Goal: Information Seeking & Learning: Check status

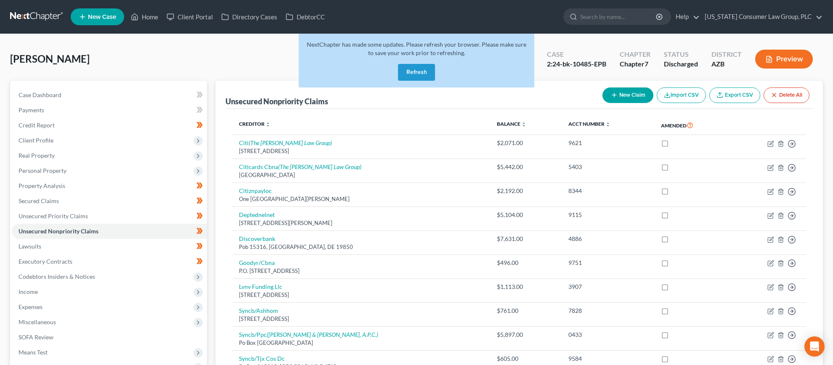
click at [418, 71] on button "Refresh" at bounding box center [416, 72] width 37 height 17
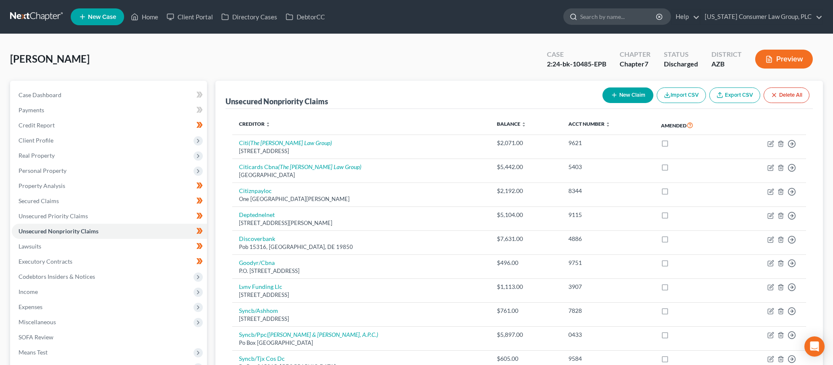
click at [630, 16] on input "search" at bounding box center [618, 17] width 77 height 16
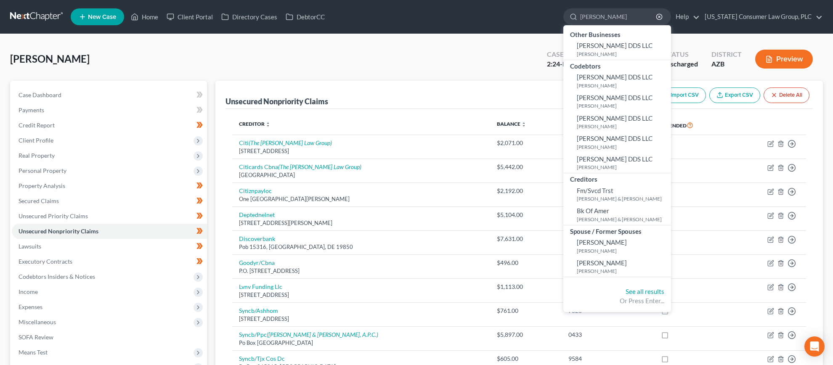
type input "eastman"
click at [648, 292] on link "See all results" at bounding box center [645, 292] width 39 height 8
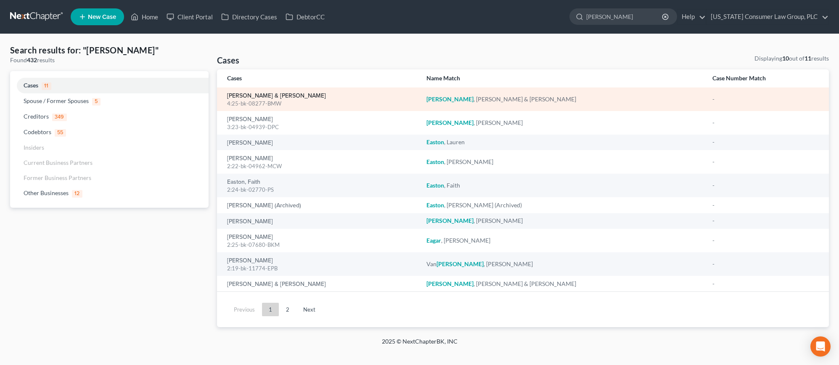
click at [246, 96] on link "[PERSON_NAME] & [PERSON_NAME]" at bounding box center [276, 96] width 99 height 6
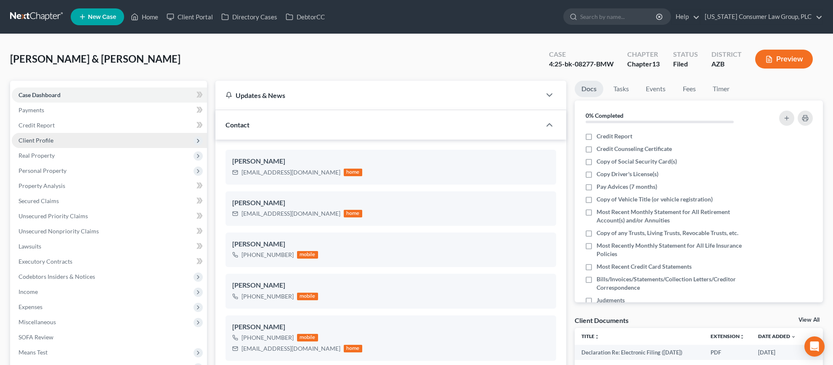
click at [48, 143] on span "Client Profile" at bounding box center [36, 140] width 35 height 7
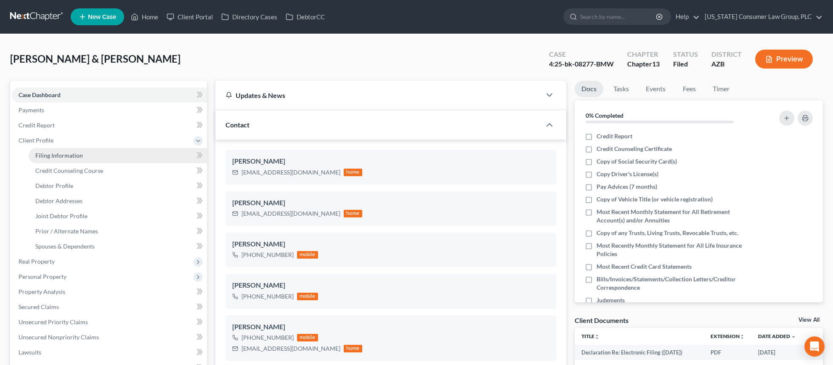
click at [45, 157] on span "Filing Information" at bounding box center [59, 155] width 48 height 7
select select "1"
select select "3"
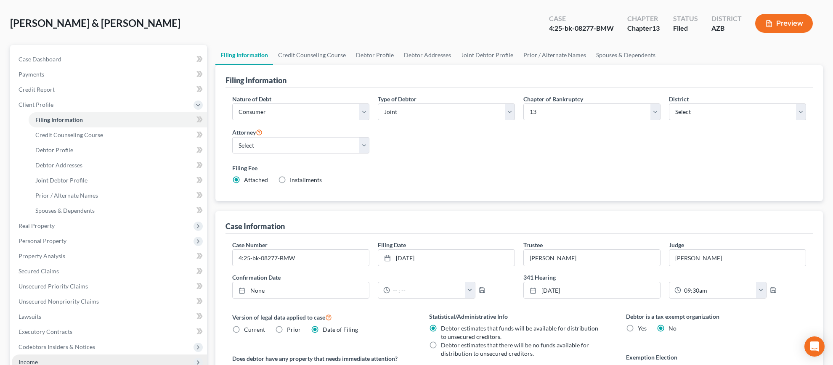
scroll to position [167, 0]
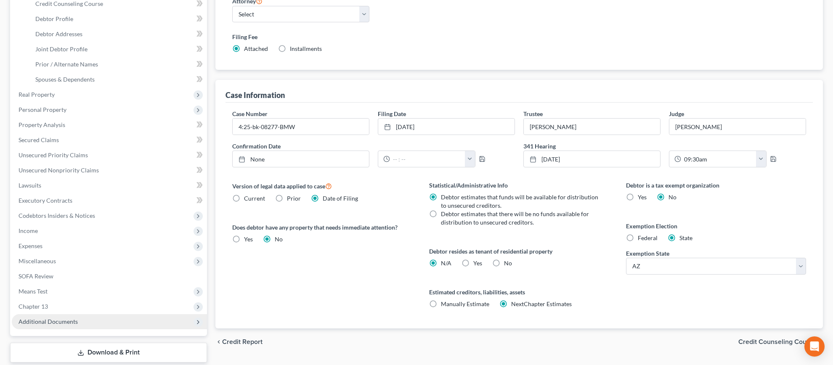
click at [46, 321] on span "Additional Documents" at bounding box center [48, 321] width 59 height 7
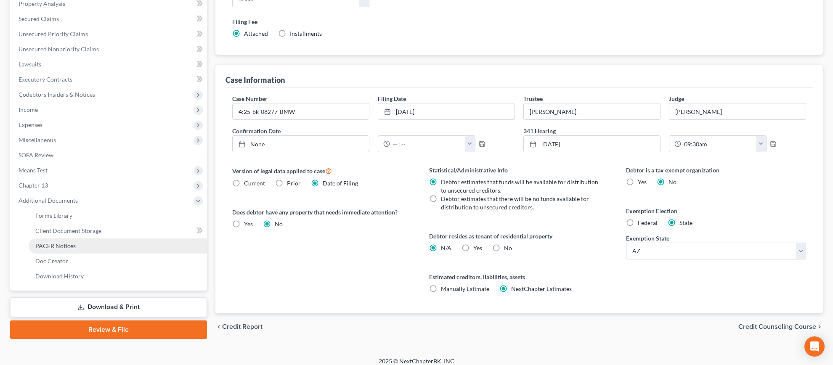
click at [69, 247] on span "PACER Notices" at bounding box center [55, 245] width 40 height 7
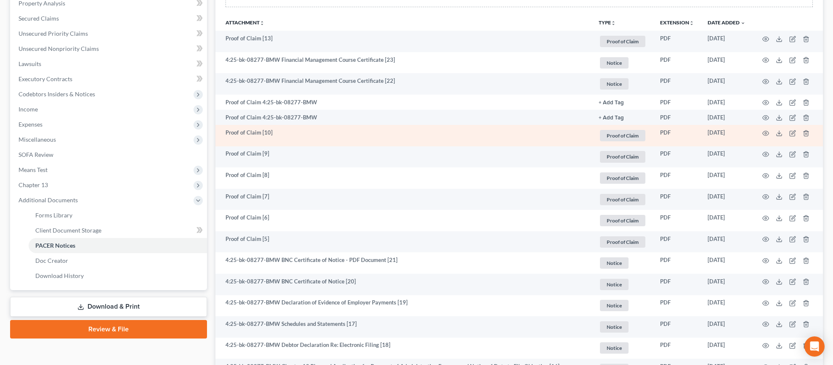
scroll to position [231, 0]
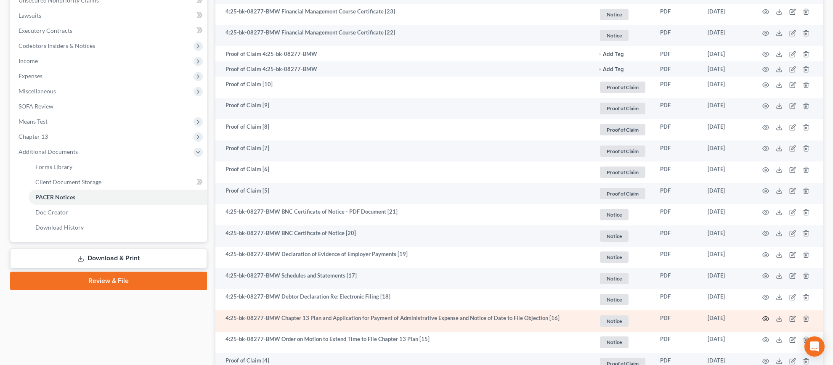
click at [765, 318] on circle "button" at bounding box center [766, 319] width 2 height 2
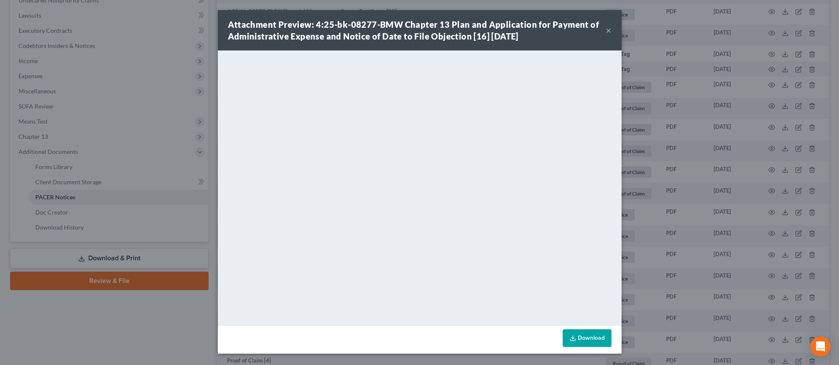
click at [610, 32] on button "×" at bounding box center [609, 30] width 6 height 10
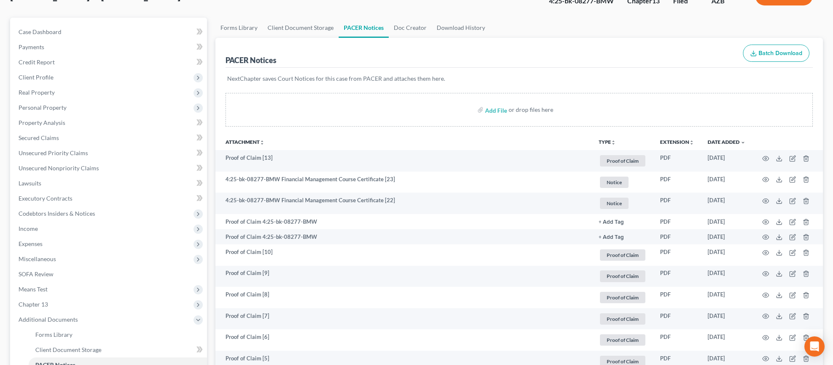
scroll to position [0, 0]
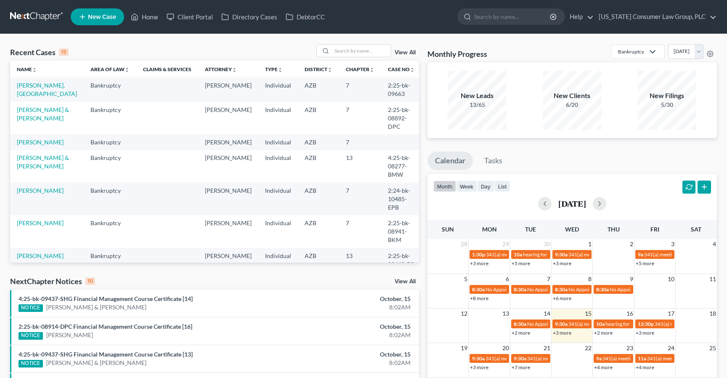
click at [532, 20] on input "search" at bounding box center [512, 17] width 77 height 16
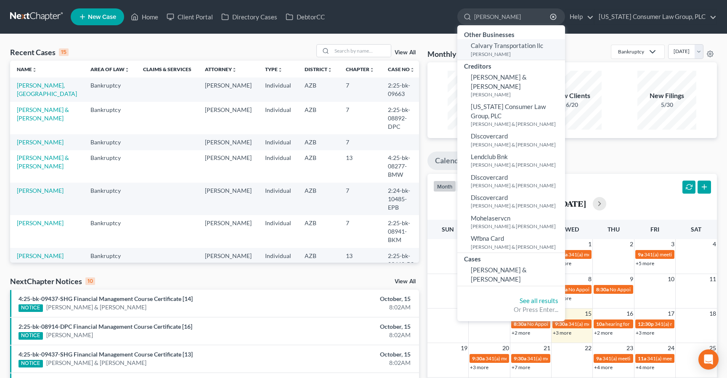
type input "burgess"
click at [515, 56] on small "Burgess, George" at bounding box center [517, 53] width 92 height 7
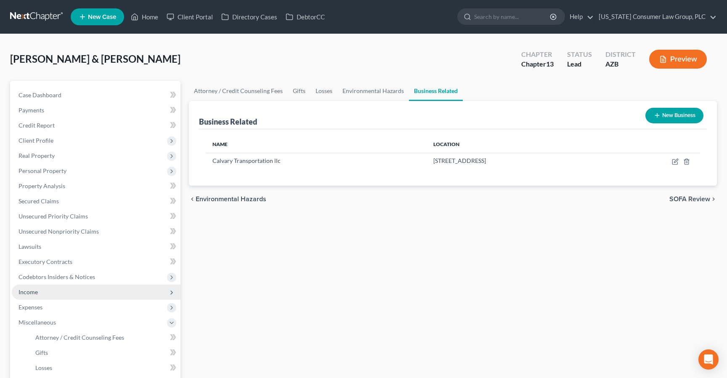
click at [26, 292] on span "Income" at bounding box center [28, 291] width 19 height 7
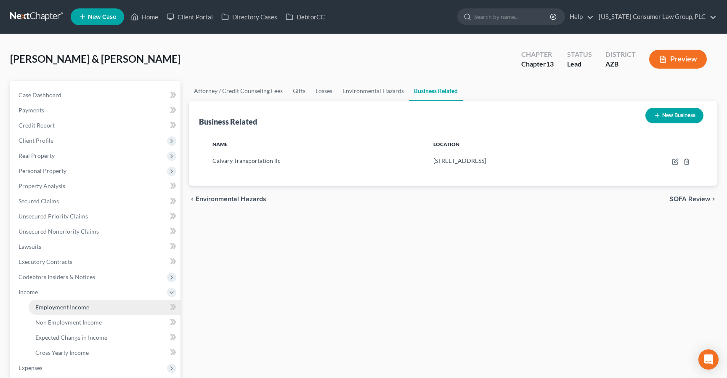
click at [42, 303] on span "Employment Income" at bounding box center [62, 306] width 54 height 7
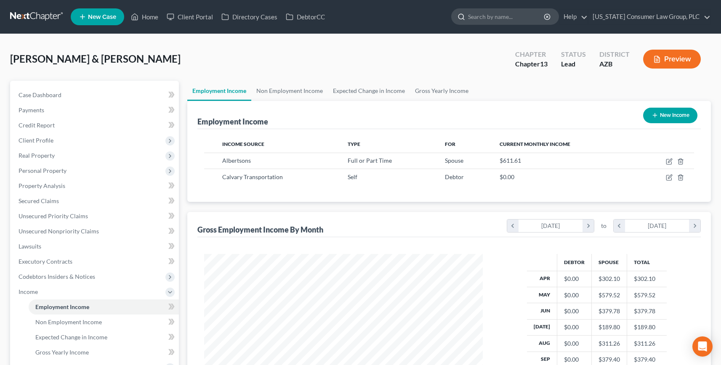
click at [517, 17] on input "search" at bounding box center [506, 17] width 77 height 16
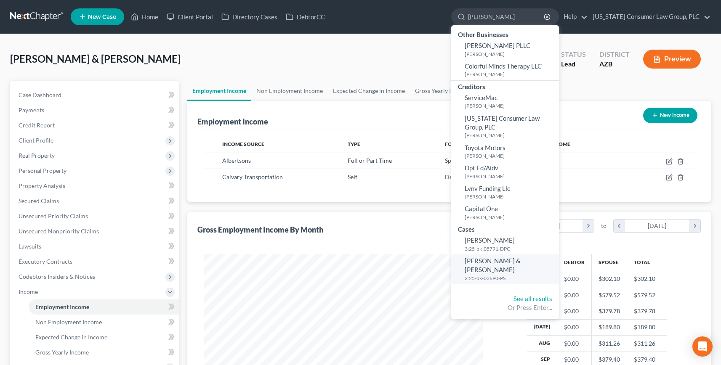
type input "[PERSON_NAME]"
drag, startPoint x: 499, startPoint y: 263, endPoint x: 487, endPoint y: 263, distance: 11.8
click at [499, 263] on span "[PERSON_NAME] & [PERSON_NAME]" at bounding box center [493, 265] width 56 height 16
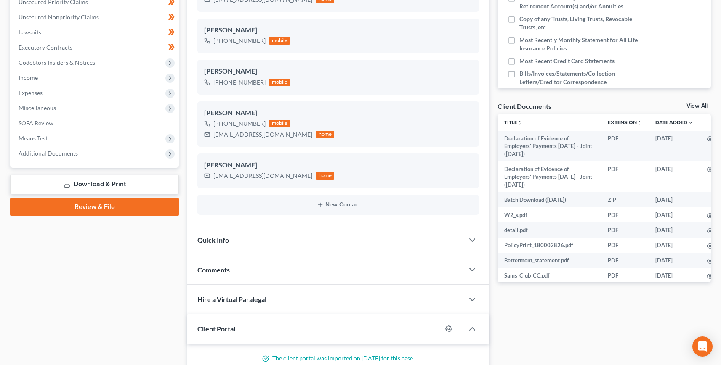
scroll to position [217, 0]
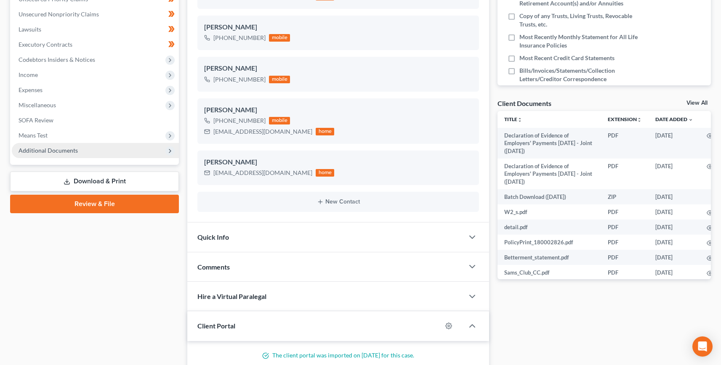
click at [47, 151] on span "Additional Documents" at bounding box center [48, 150] width 59 height 7
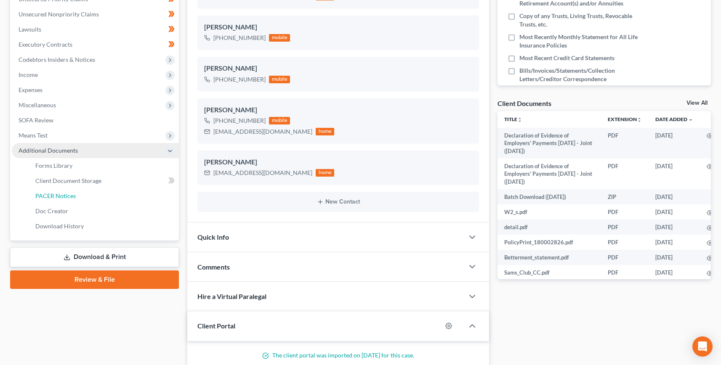
drag, startPoint x: 50, startPoint y: 193, endPoint x: 75, endPoint y: 194, distance: 25.7
click at [50, 193] on span "PACER Notices" at bounding box center [55, 195] width 40 height 7
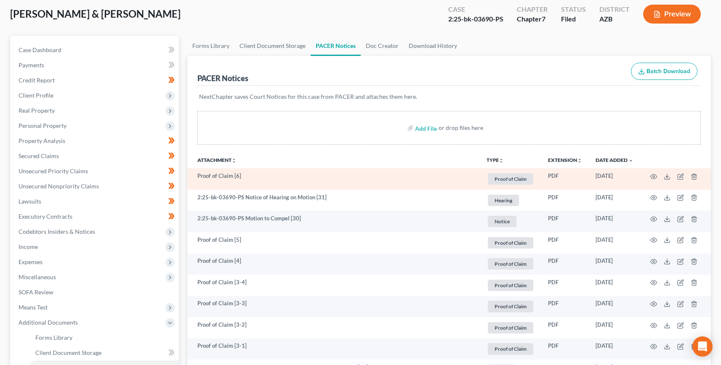
scroll to position [45, 0]
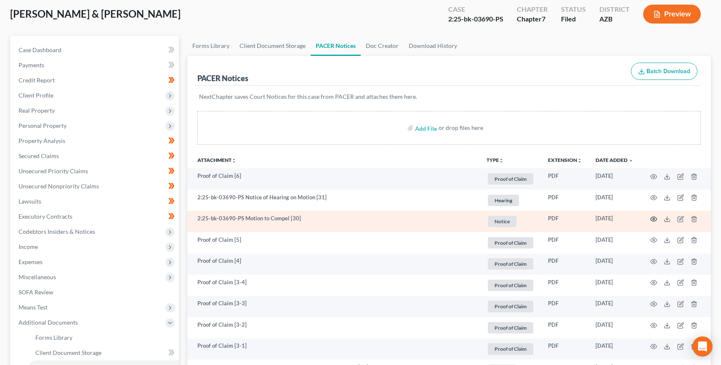
click at [654, 219] on circle "button" at bounding box center [654, 219] width 2 height 2
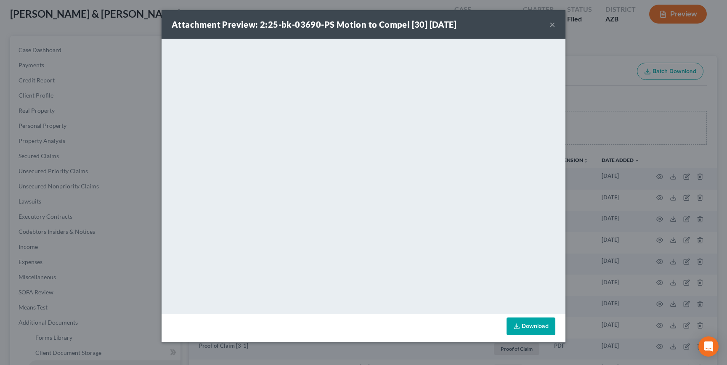
click at [119, 37] on div "Attachment Preview: 2:25-bk-03690-PS Motion to Compel [30] 09/02/2025 × <object…" at bounding box center [363, 182] width 727 height 365
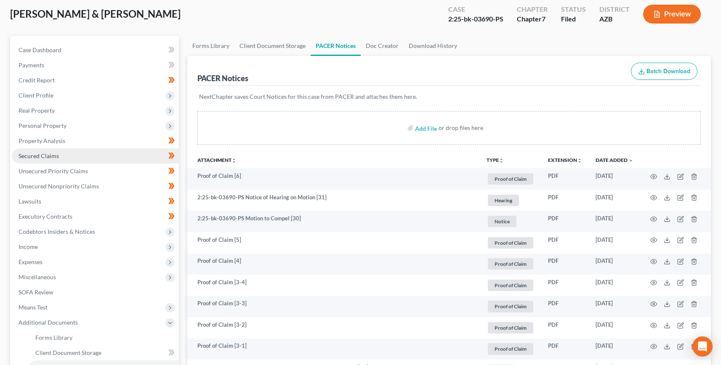
click at [41, 152] on span "Secured Claims" at bounding box center [39, 155] width 40 height 7
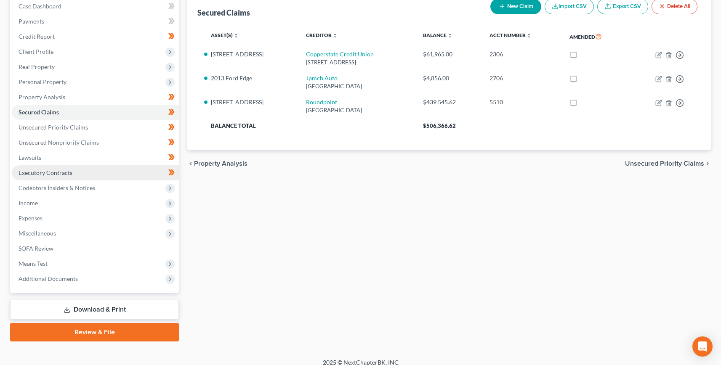
scroll to position [96, 0]
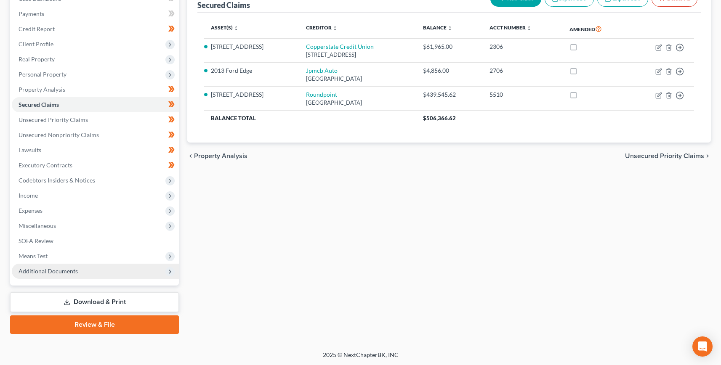
click at [46, 273] on span "Additional Documents" at bounding box center [48, 271] width 59 height 7
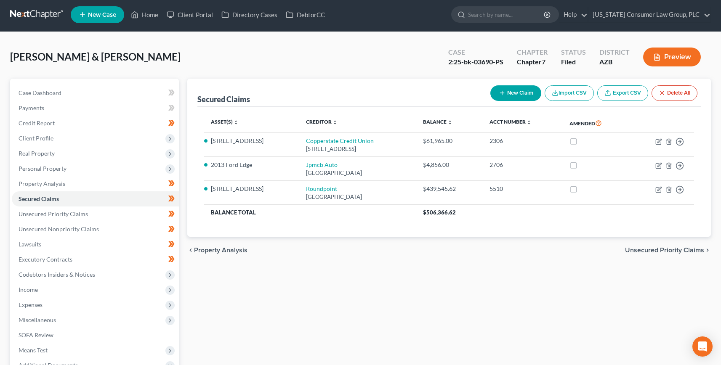
scroll to position [0, 0]
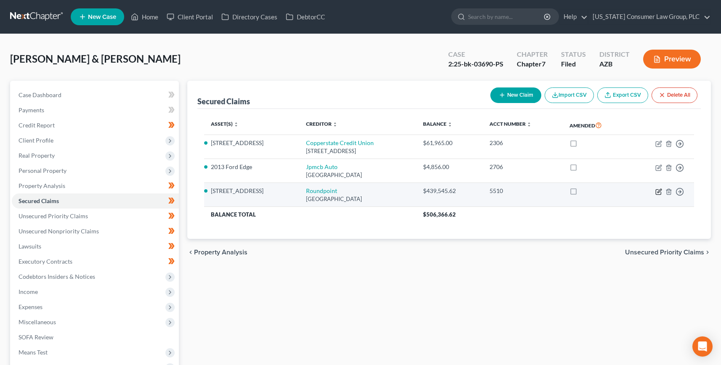
click at [658, 192] on icon "button" at bounding box center [659, 191] width 4 height 4
select select "45"
select select "3"
select select "4"
select select "2"
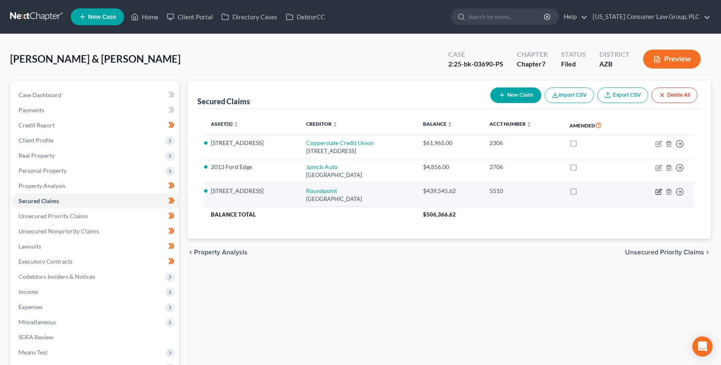
select select "0"
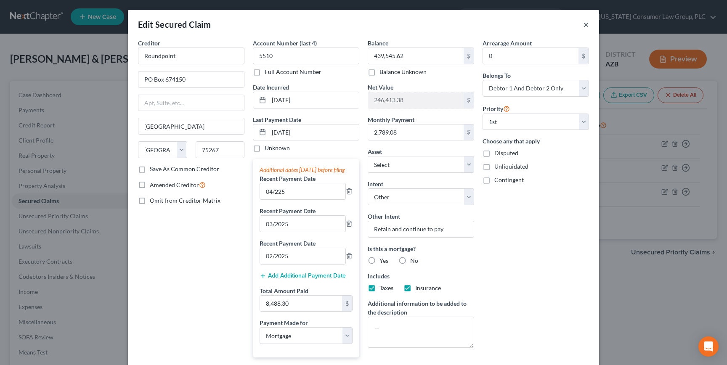
click at [583, 24] on button "×" at bounding box center [586, 24] width 6 height 10
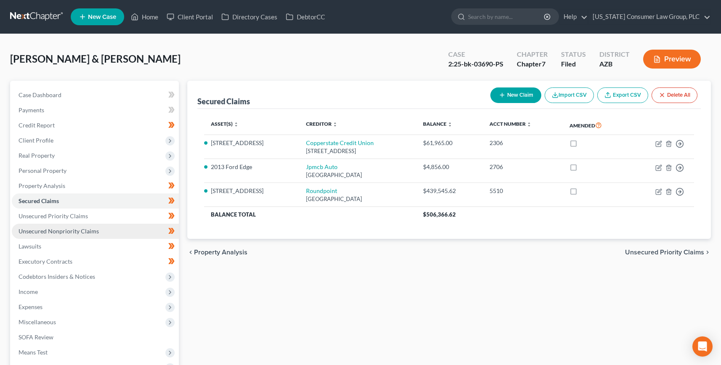
click at [48, 230] on span "Unsecured Nonpriority Claims" at bounding box center [59, 231] width 80 height 7
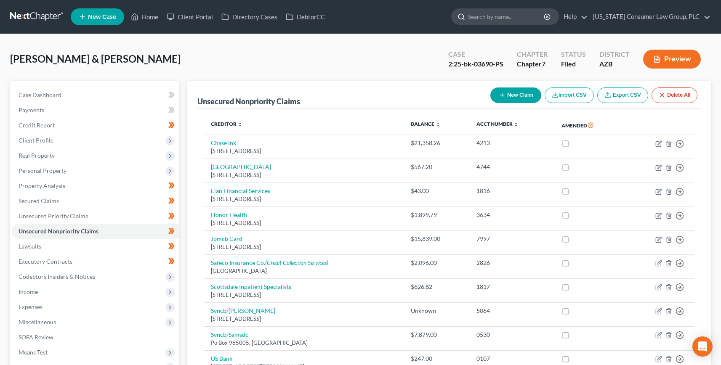
click at [545, 16] on input "search" at bounding box center [506, 17] width 77 height 16
type input "eastman"
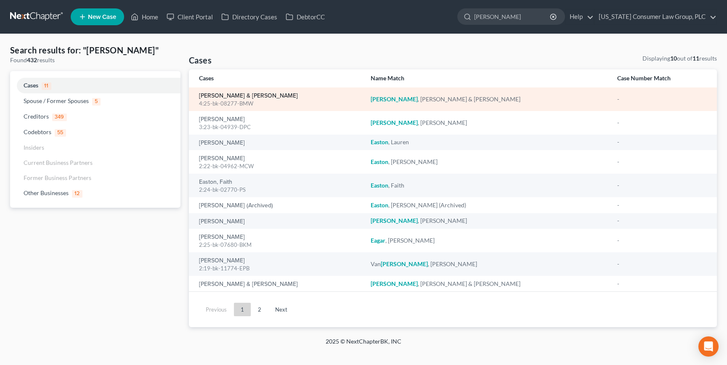
click at [257, 97] on link "[PERSON_NAME] & [PERSON_NAME]" at bounding box center [248, 96] width 99 height 6
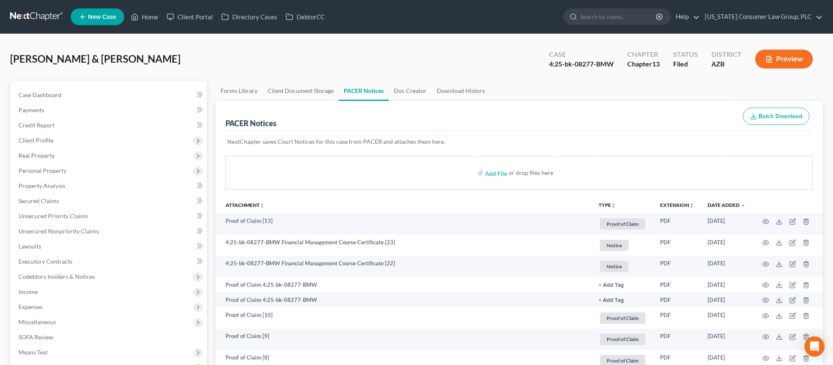
click at [41, 19] on link at bounding box center [37, 16] width 54 height 15
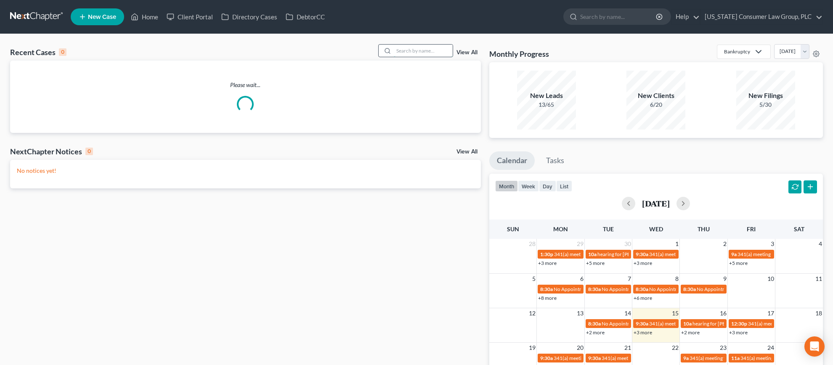
click at [398, 54] on input "search" at bounding box center [423, 51] width 59 height 12
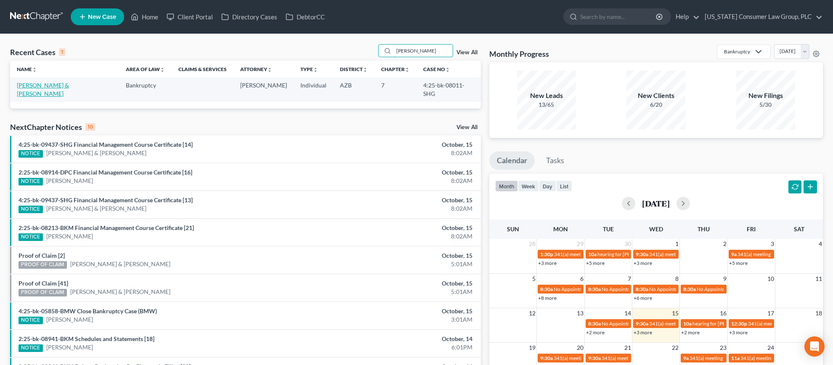
type input "[PERSON_NAME]"
click at [66, 85] on link "[PERSON_NAME] & [PERSON_NAME]" at bounding box center [43, 90] width 52 height 16
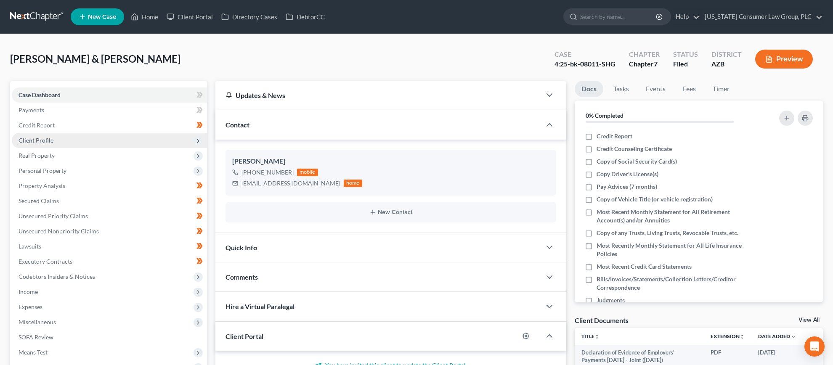
click at [53, 141] on span "Client Profile" at bounding box center [109, 140] width 195 height 15
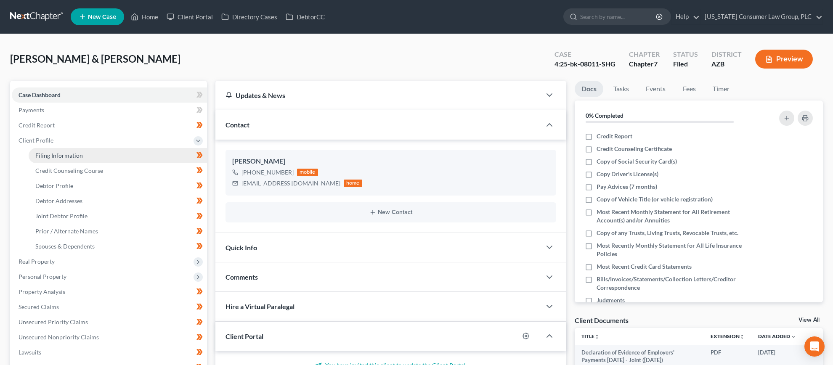
click at [53, 152] on span "Filing Information" at bounding box center [59, 155] width 48 height 7
select select "1"
select select "0"
select select "3"
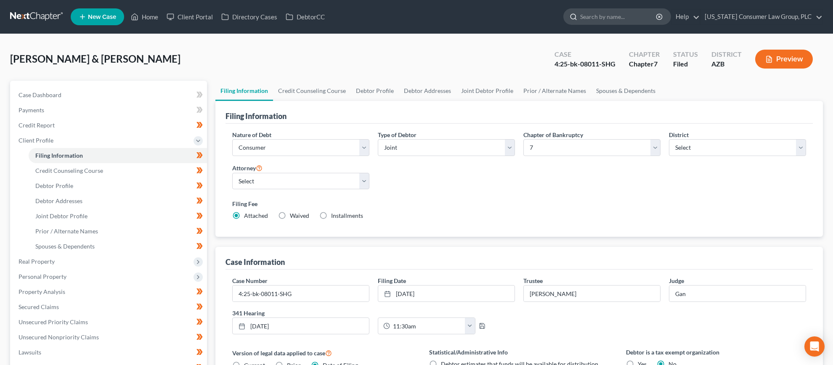
click at [613, 19] on input "search" at bounding box center [618, 17] width 77 height 16
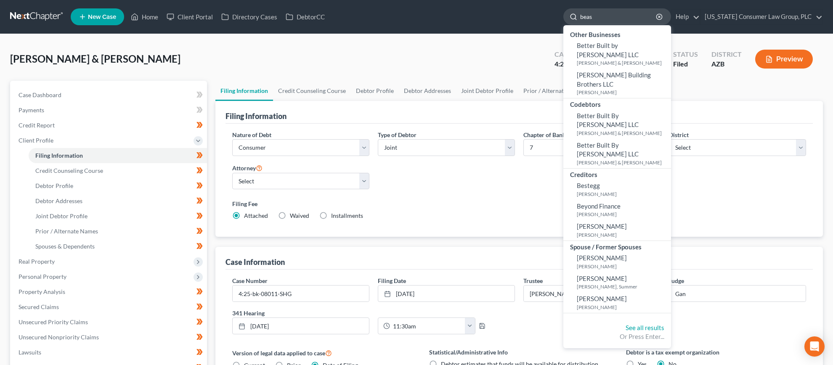
click at [616, 13] on input "beas" at bounding box center [618, 17] width 77 height 16
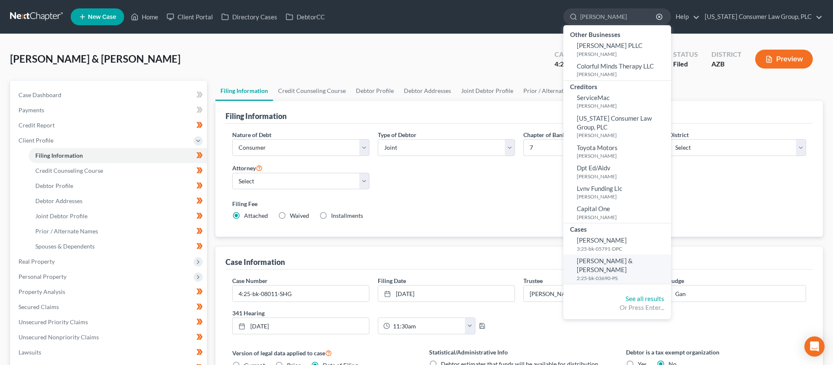
type input "[PERSON_NAME]"
click at [603, 275] on small "2:25-bk-03690-PS" at bounding box center [623, 278] width 92 height 7
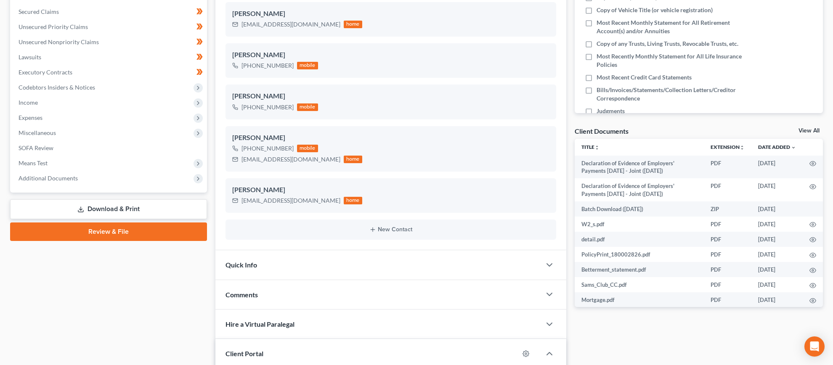
scroll to position [189, 0]
click at [40, 180] on span "Additional Documents" at bounding box center [48, 178] width 59 height 7
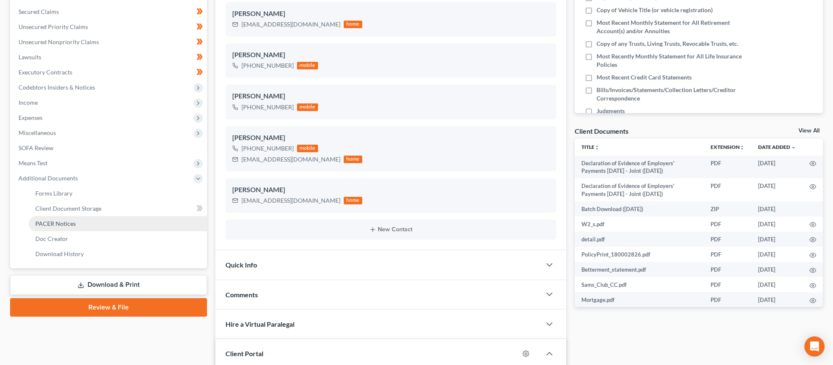
click at [46, 220] on span "PACER Notices" at bounding box center [55, 223] width 40 height 7
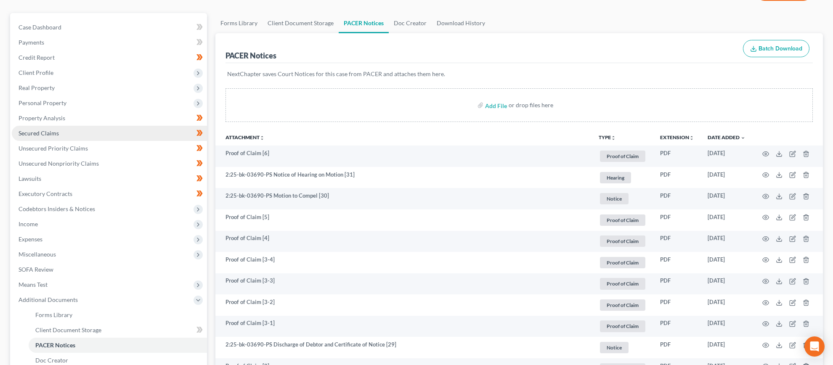
scroll to position [38, 0]
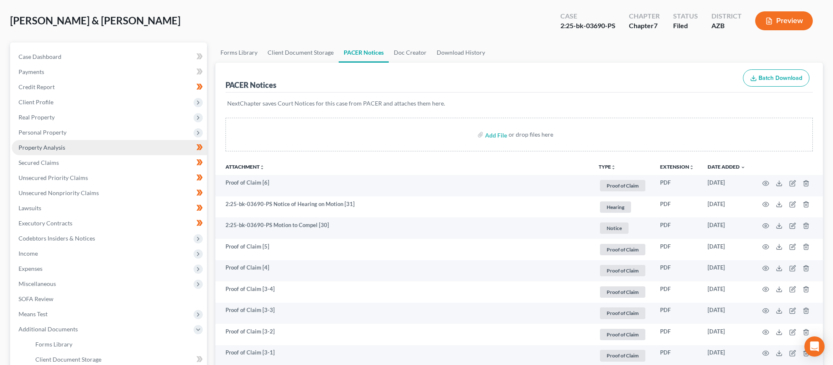
click at [43, 146] on span "Property Analysis" at bounding box center [42, 147] width 47 height 7
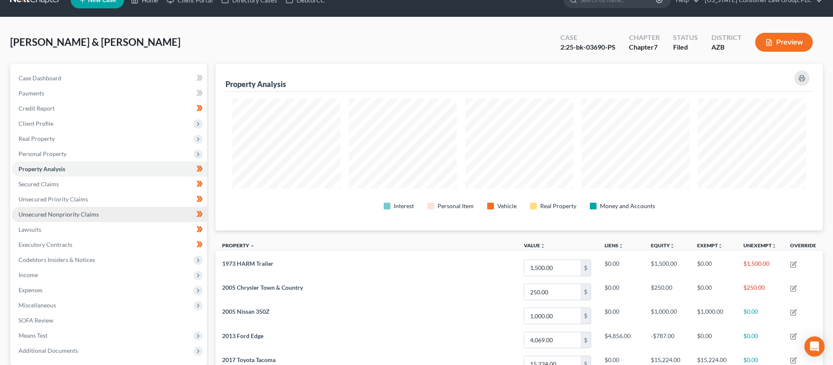
click at [60, 214] on span "Unsecured Nonpriority Claims" at bounding box center [59, 214] width 80 height 7
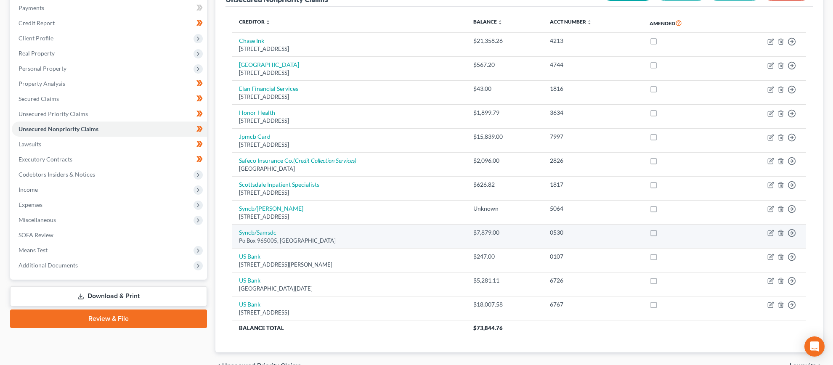
scroll to position [48, 0]
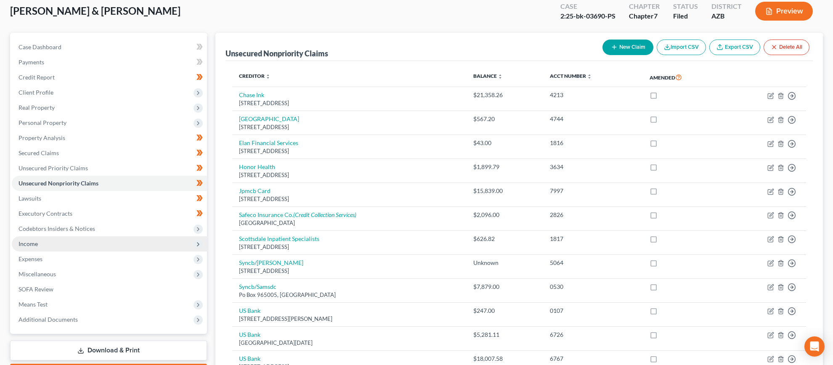
click at [27, 247] on span "Income" at bounding box center [28, 243] width 19 height 7
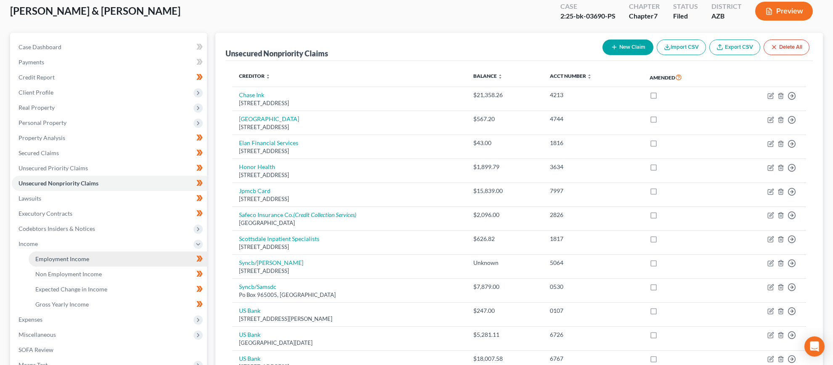
drag, startPoint x: 40, startPoint y: 257, endPoint x: 45, endPoint y: 254, distance: 5.8
click at [40, 257] on span "Employment Income" at bounding box center [62, 258] width 54 height 7
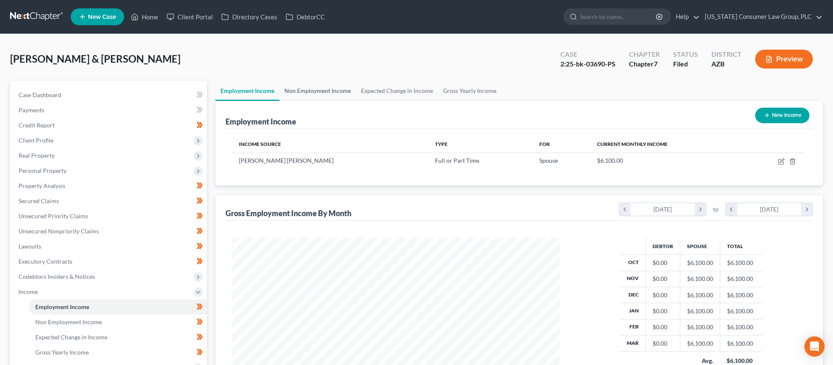
click at [307, 88] on link "Non Employment Income" at bounding box center [317, 91] width 77 height 20
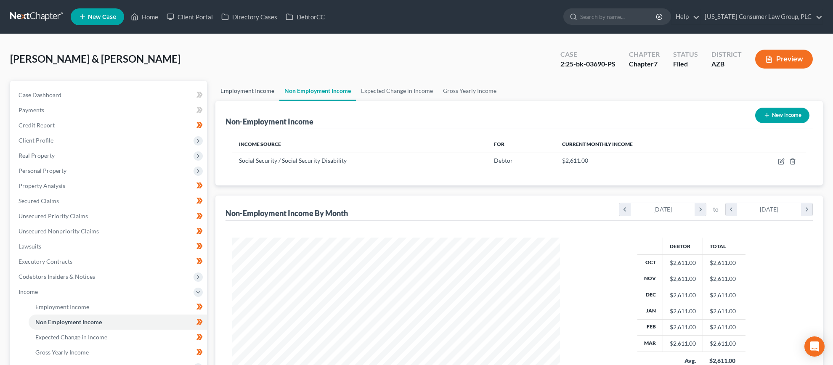
scroll to position [164, 345]
click at [238, 89] on link "Employment Income" at bounding box center [247, 91] width 64 height 20
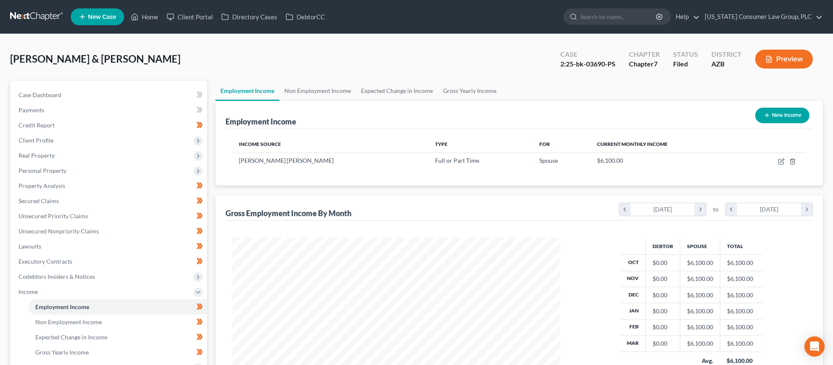
scroll to position [151, 0]
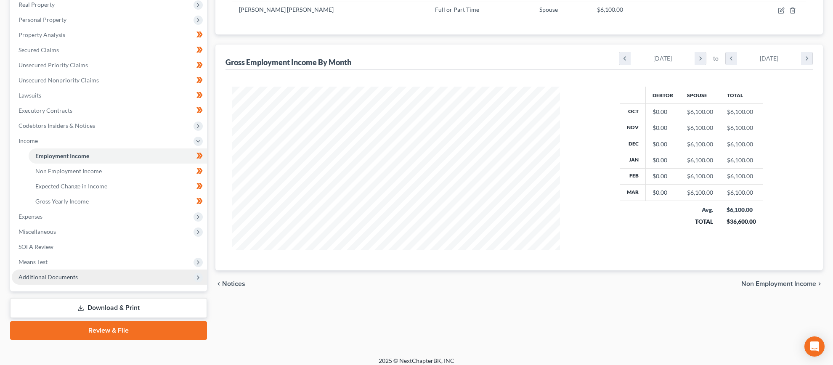
click at [42, 279] on span "Additional Documents" at bounding box center [48, 276] width 59 height 7
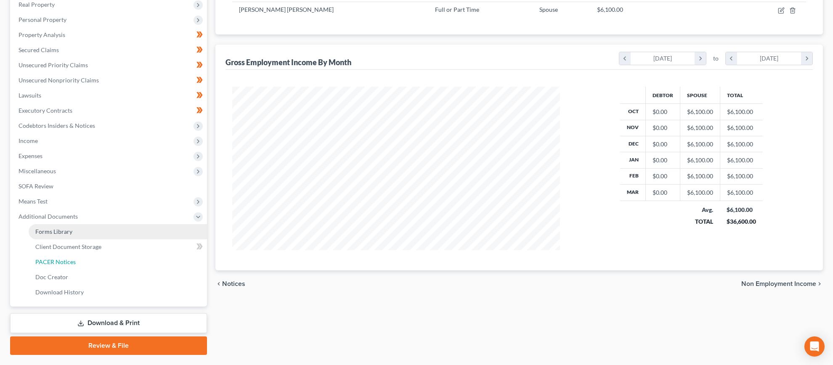
drag, startPoint x: 64, startPoint y: 264, endPoint x: 89, endPoint y: 260, distance: 26.0
click at [64, 264] on span "PACER Notices" at bounding box center [55, 261] width 40 height 7
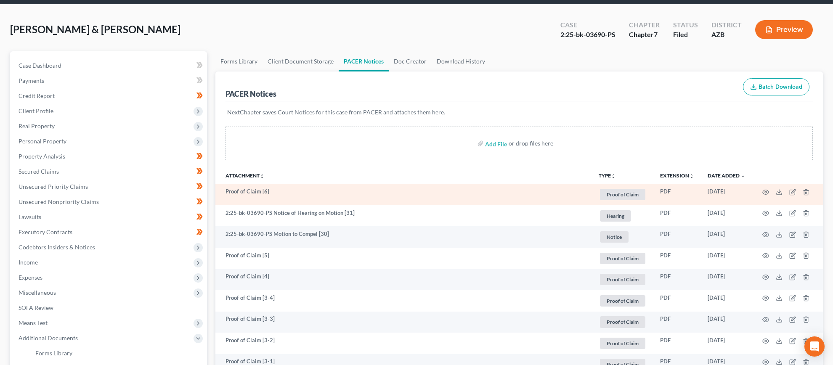
scroll to position [42, 0]
